Goal: Information Seeking & Learning: Learn about a topic

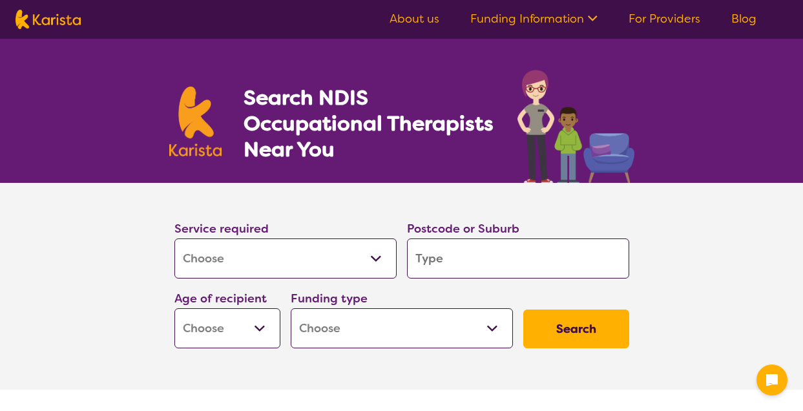
select select "[MEDICAL_DATA]"
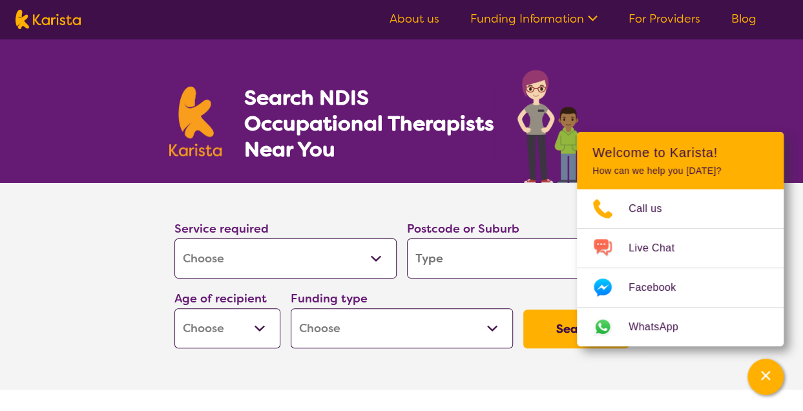
click at [438, 266] on input "search" at bounding box center [518, 258] width 222 height 40
type input "4"
type input "43"
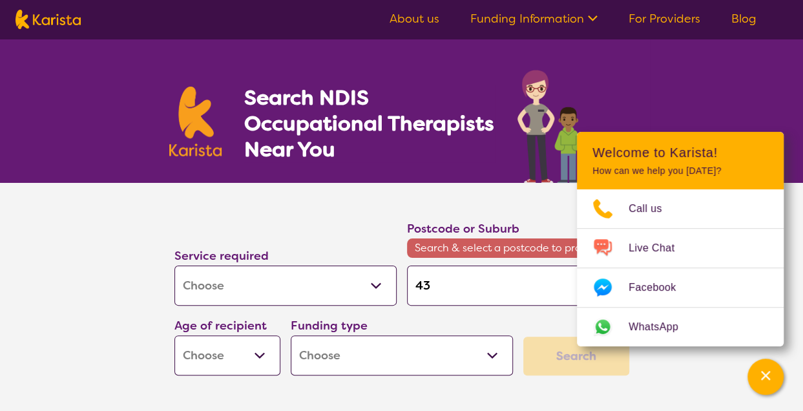
type input "430"
type input "4300"
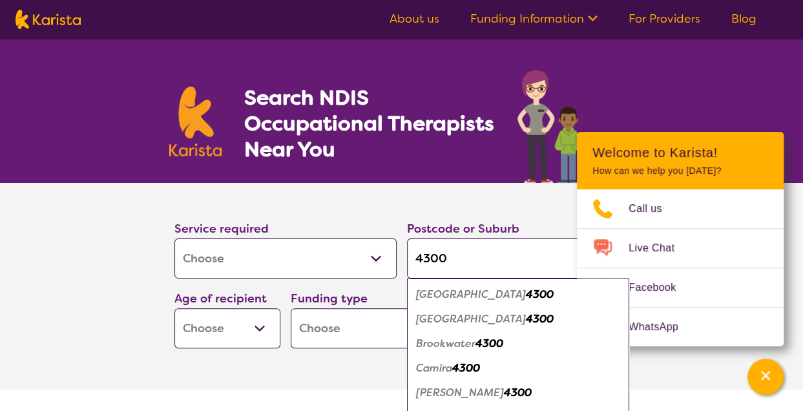
type input "4300"
click at [468, 363] on em "4300" at bounding box center [466, 368] width 28 height 14
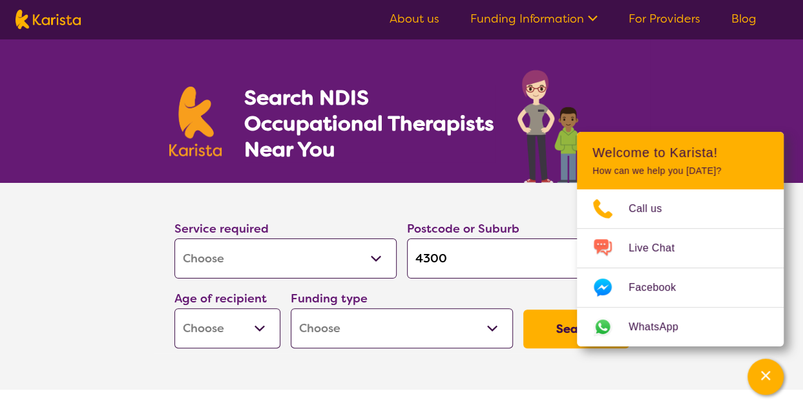
click at [558, 322] on button "Search" at bounding box center [576, 329] width 106 height 39
click at [245, 335] on select "Early Childhood - 0 to 9 Child - 10 to 11 Adolescent - 12 to 17 Adult - 18 to 6…" at bounding box center [227, 328] width 106 height 40
select select "AS"
click at [174, 308] on select "Early Childhood - 0 to 9 Child - 10 to 11 Adolescent - 12 to 17 Adult - 18 to 6…" at bounding box center [227, 328] width 106 height 40
select select "AS"
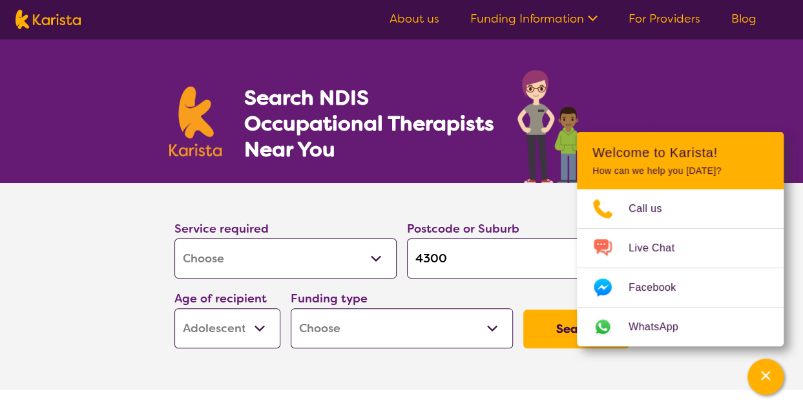
click at [556, 330] on button "Search" at bounding box center [576, 329] width 106 height 39
click at [441, 333] on select "Home Care Package (HCP) National Disability Insurance Scheme (NDIS) I don't know" at bounding box center [402, 328] width 222 height 40
select select "NDIS"
click at [291, 308] on select "Home Care Package (HCP) National Disability Insurance Scheme (NDIS) I don't know" at bounding box center [402, 328] width 222 height 40
select select "NDIS"
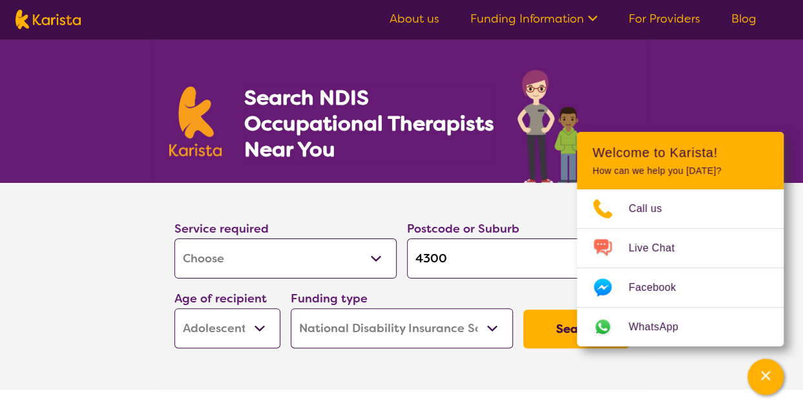
click at [556, 323] on button "Search" at bounding box center [576, 329] width 106 height 39
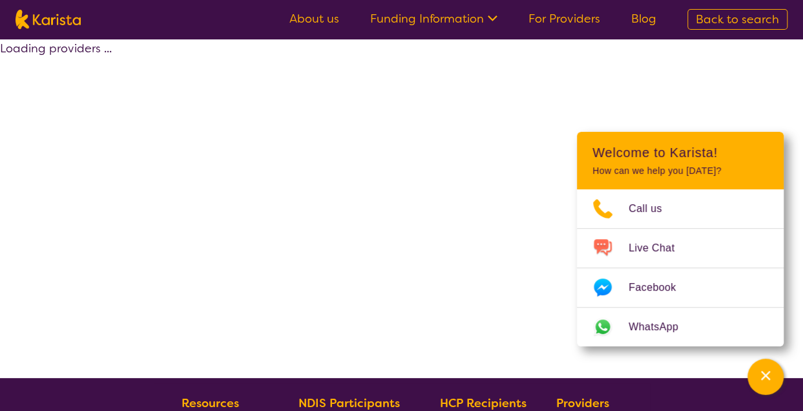
select select "by_score"
